Goal: Transaction & Acquisition: Book appointment/travel/reservation

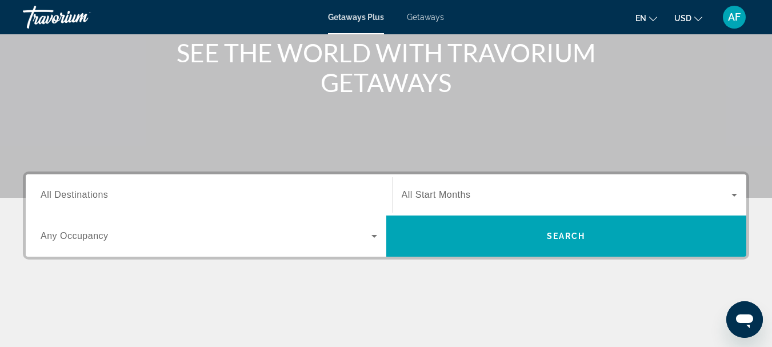
scroll to position [141, 0]
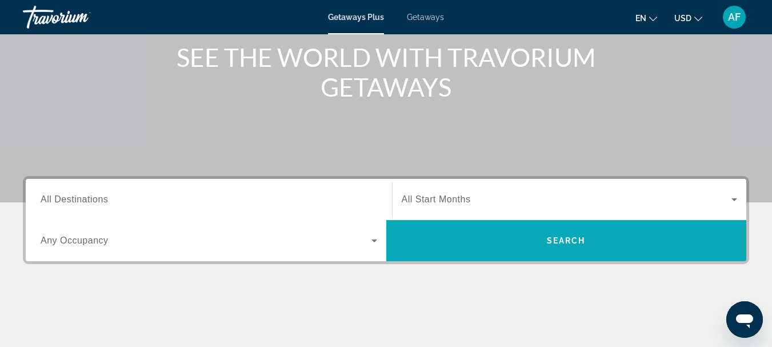
click at [574, 237] on span "Search" at bounding box center [566, 240] width 39 height 9
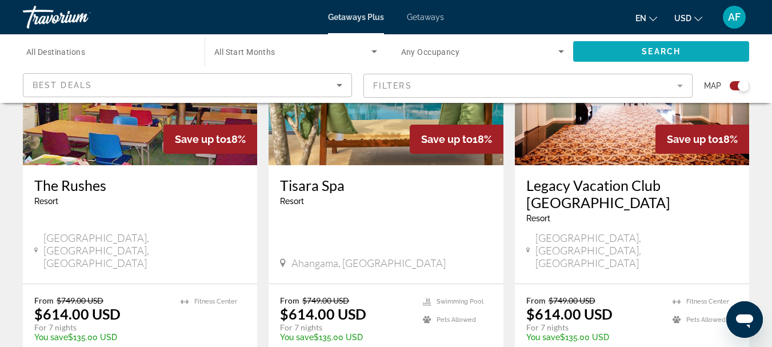
scroll to position [515, 0]
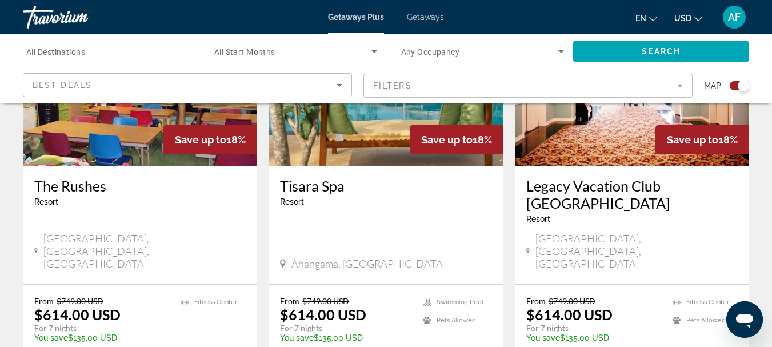
click at [700, 14] on mat-icon "Change currency" at bounding box center [699, 17] width 8 height 8
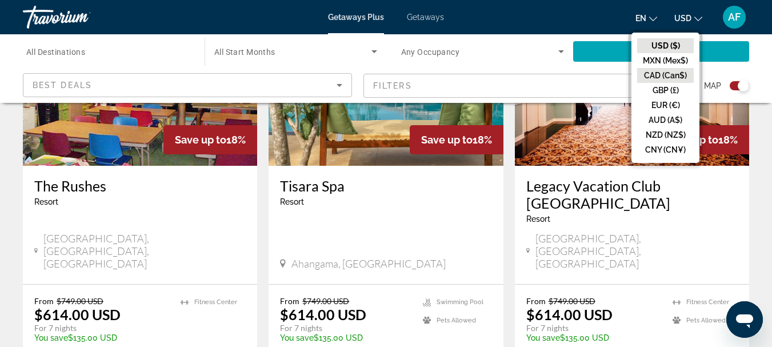
click at [671, 77] on button "CAD (Can$)" at bounding box center [666, 75] width 57 height 15
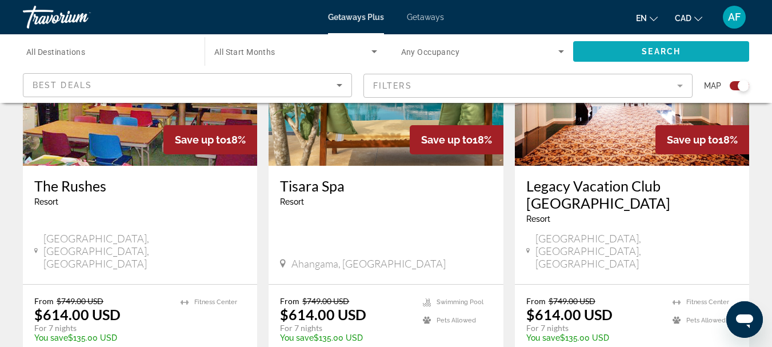
click at [671, 52] on span "Search" at bounding box center [661, 51] width 39 height 9
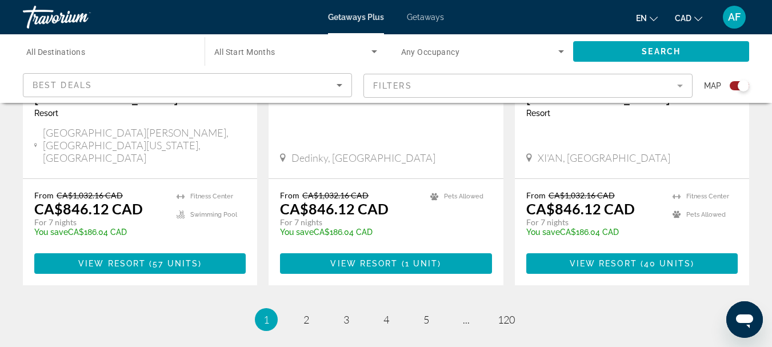
scroll to position [1897, 0]
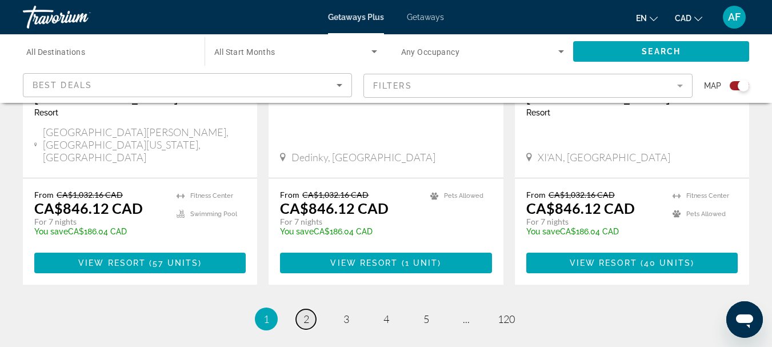
click at [308, 313] on span "2" at bounding box center [307, 319] width 6 height 13
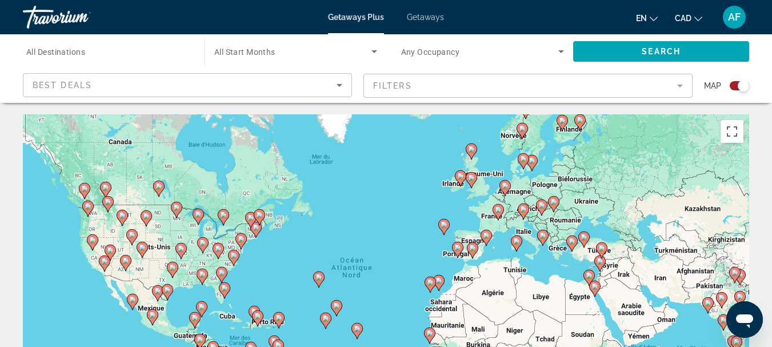
click at [544, 236] on image "Main content" at bounding box center [543, 235] width 7 height 7
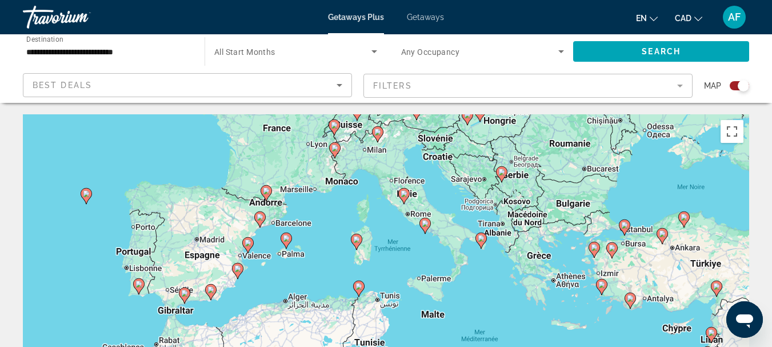
drag, startPoint x: 84, startPoint y: 290, endPoint x: 209, endPoint y: 238, distance: 135.6
click at [209, 236] on div "Pour activer le glissement avec le clavier, appuyez sur Alt+Entrée. Une fois ce…" at bounding box center [386, 285] width 727 height 343
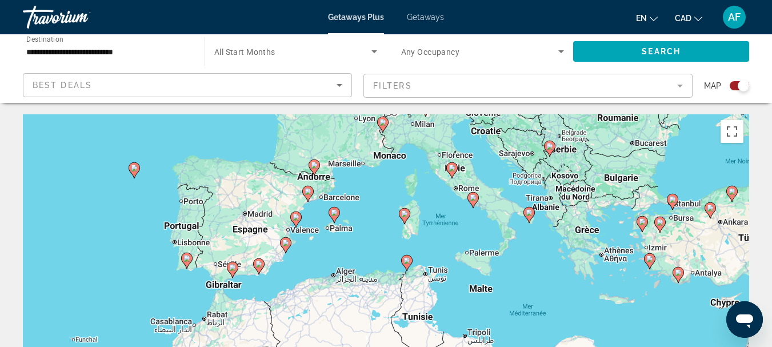
click at [188, 261] on image "Main content" at bounding box center [187, 258] width 7 height 7
type input "**********"
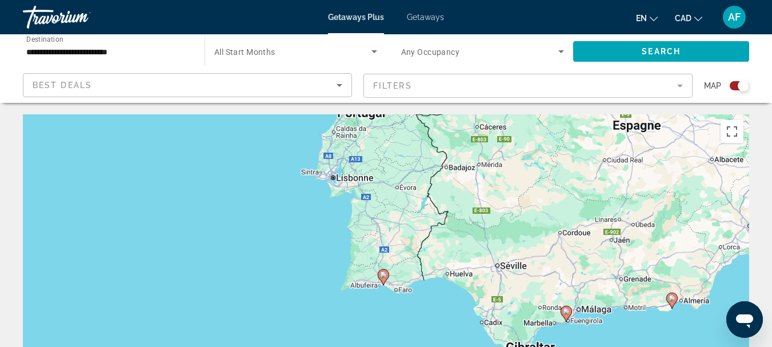
click at [382, 276] on image "Main content" at bounding box center [383, 275] width 7 height 7
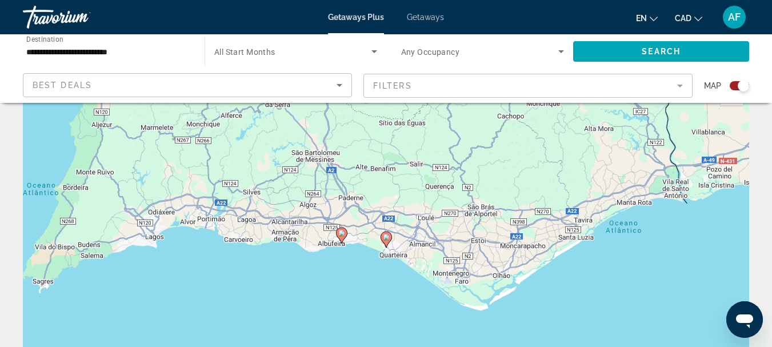
scroll to position [57, 0]
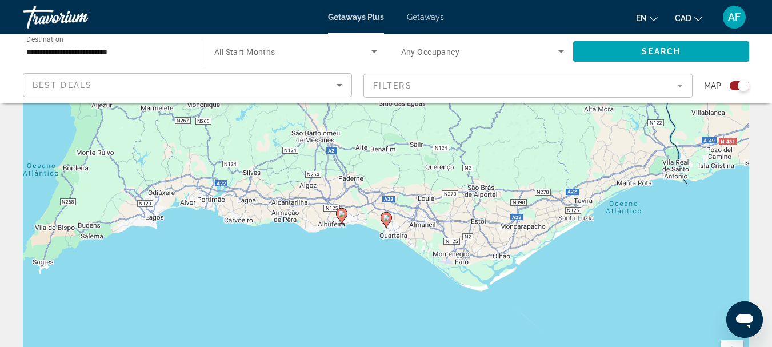
click at [342, 217] on icon "Main content" at bounding box center [341, 216] width 10 height 15
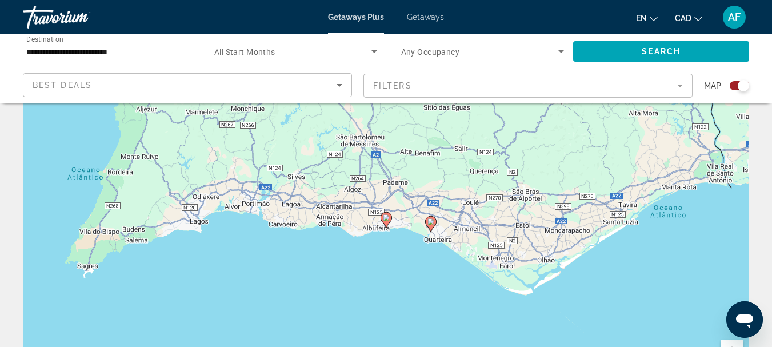
click at [386, 222] on icon "Main content" at bounding box center [386, 220] width 10 height 15
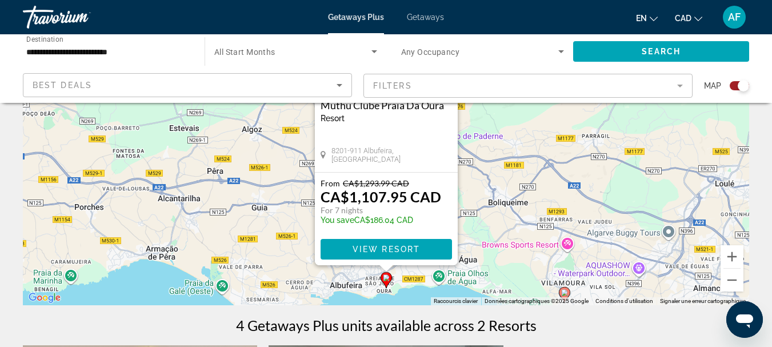
scroll to position [172, 0]
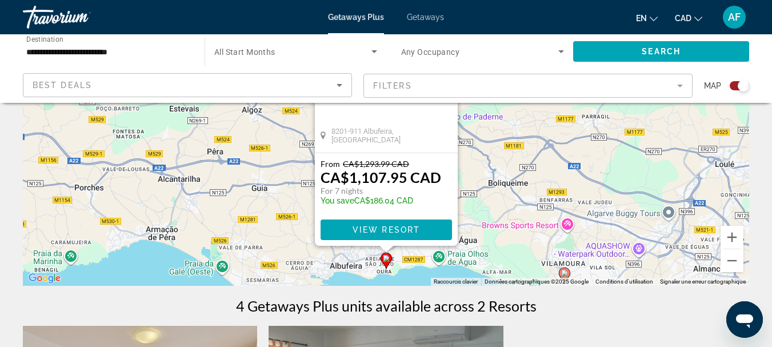
click at [293, 240] on div "Pour activer le glissement avec le clavier, appuyez sur Alt+Entrée. Une fois ce…" at bounding box center [386, 114] width 727 height 343
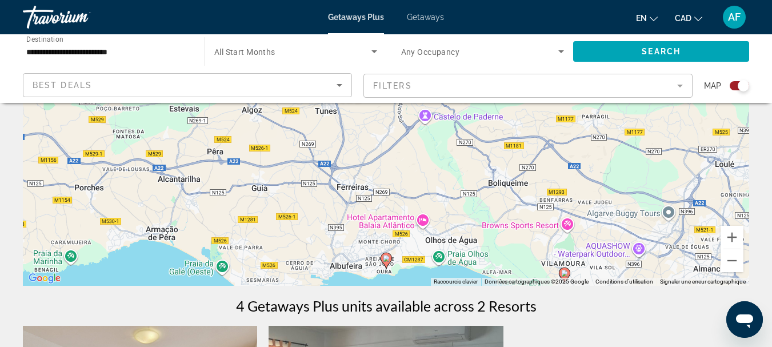
scroll to position [229, 0]
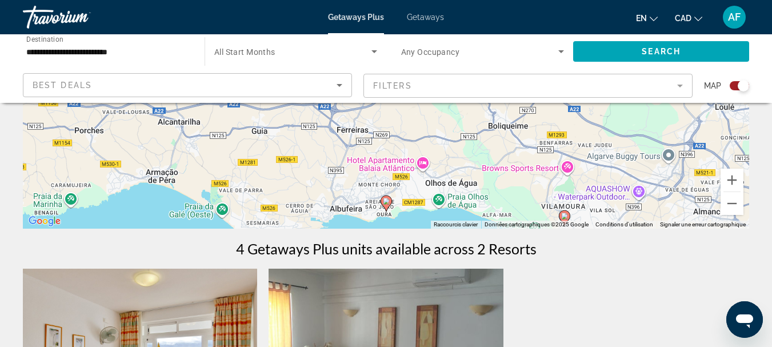
click at [268, 209] on div "Pour activer le glissement avec le clavier, appuyez sur Alt+Entrée. Une fois ce…" at bounding box center [386, 57] width 727 height 343
click at [412, 204] on div "Pour activer le glissement avec le clavier, appuyez sur Alt+Entrée. Une fois ce…" at bounding box center [386, 57] width 727 height 343
click at [439, 199] on div "Pour activer le glissement avec le clavier, appuyez sur Alt+Entrée. Une fois ce…" at bounding box center [386, 57] width 727 height 343
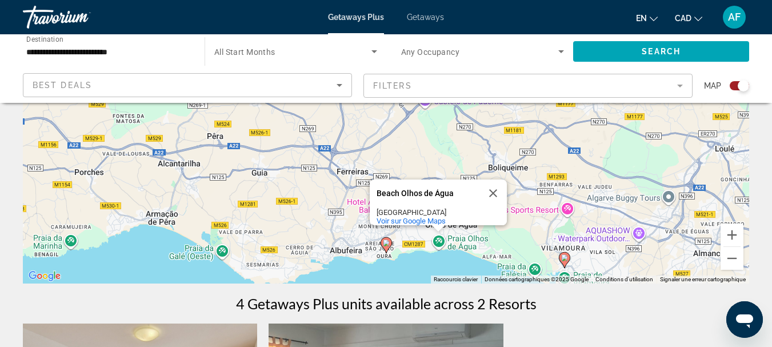
scroll to position [172, 0]
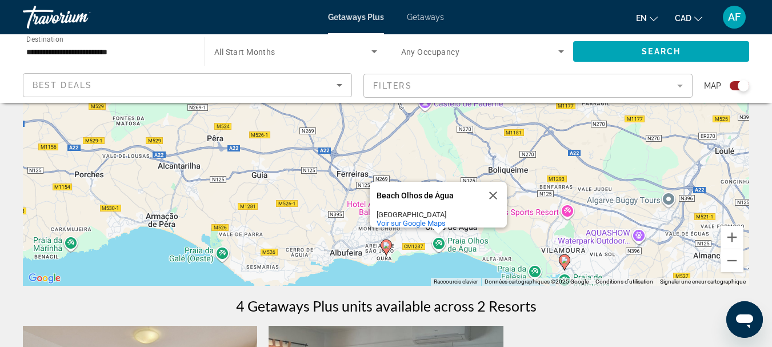
click at [61, 188] on div "Pour activer le glissement avec le clavier, appuyez sur Alt+Entrée. Une fois ce…" at bounding box center [386, 114] width 727 height 343
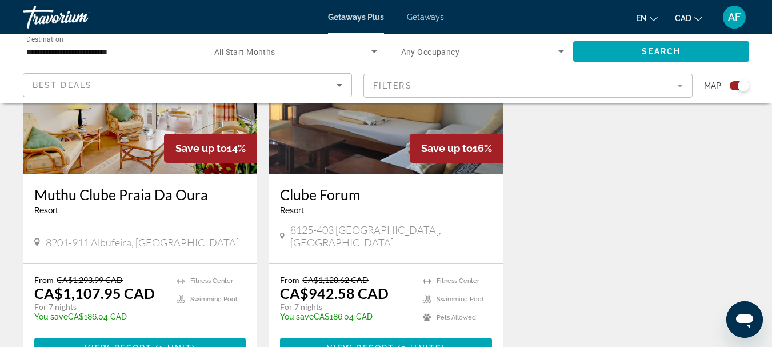
scroll to position [515, 0]
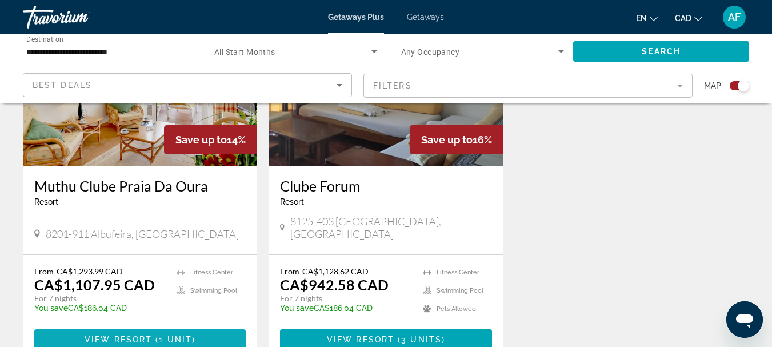
click at [147, 335] on span "View Resort" at bounding box center [118, 339] width 67 height 9
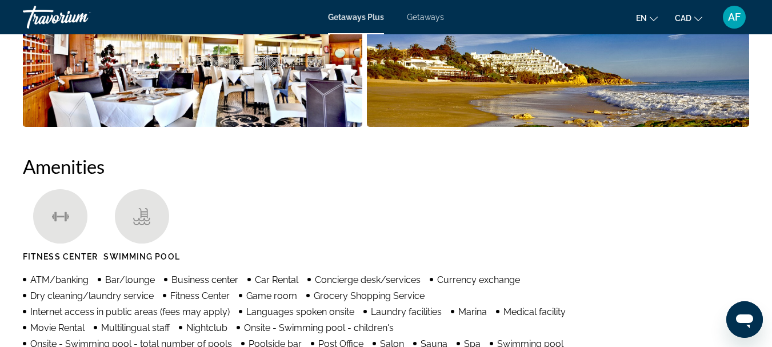
scroll to position [915, 0]
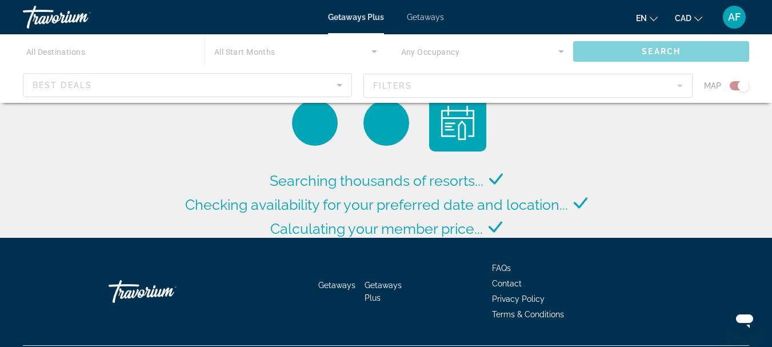
click at [734, 14] on span "AF" at bounding box center [734, 16] width 13 height 11
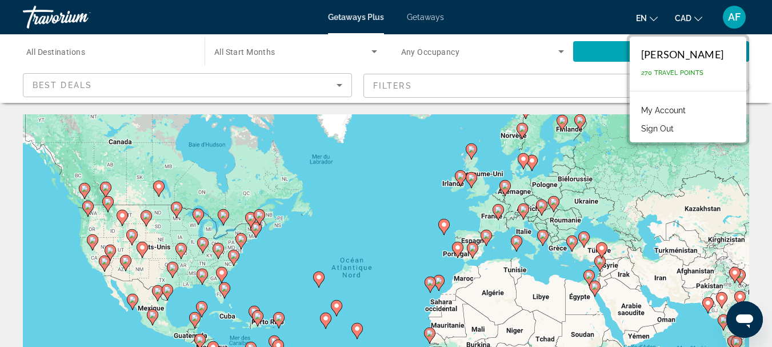
click at [425, 21] on span "Getaways" at bounding box center [425, 17] width 37 height 9
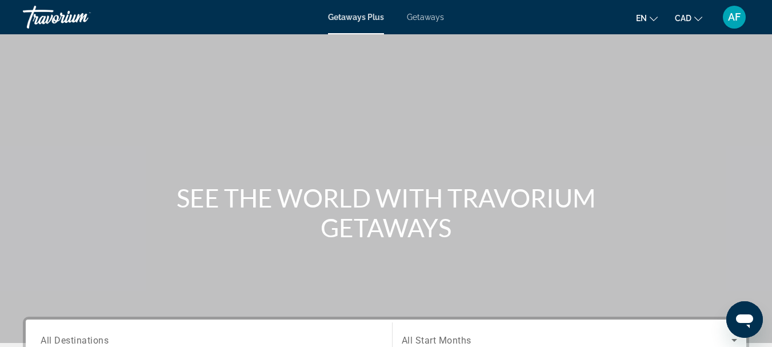
click at [731, 14] on span "AF" at bounding box center [734, 16] width 13 height 11
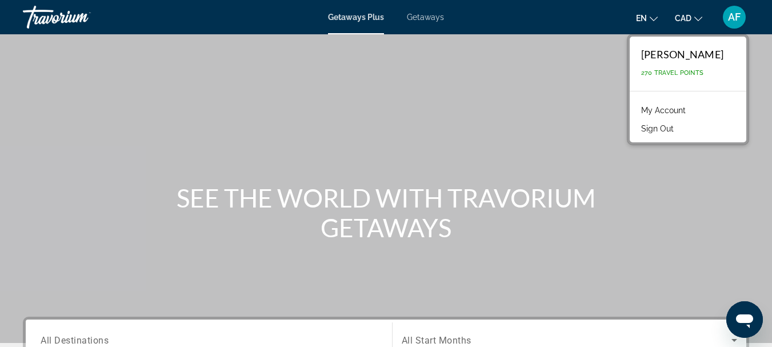
click at [660, 107] on link "My Account" at bounding box center [664, 110] width 56 height 15
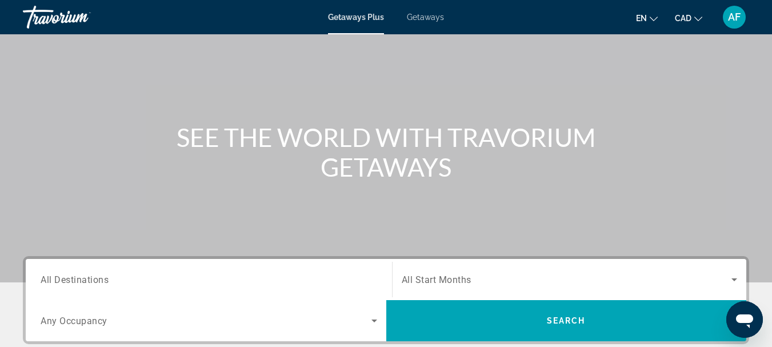
scroll to position [172, 0]
